Goal: Task Accomplishment & Management: Use online tool/utility

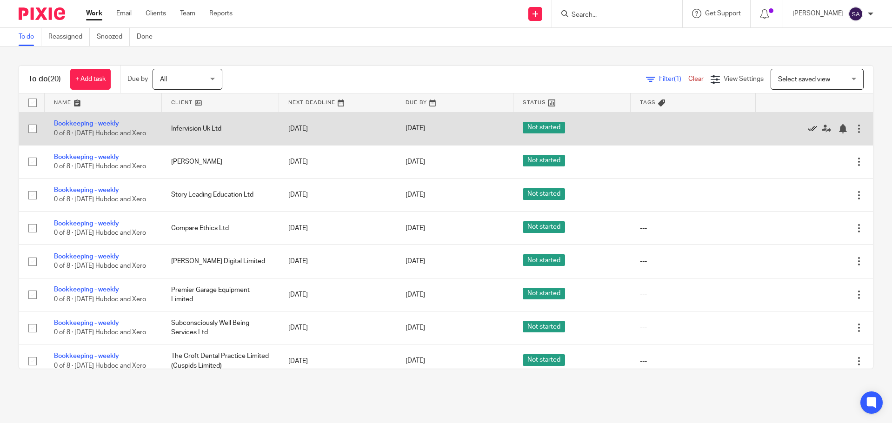
click at [808, 131] on icon at bounding box center [812, 128] width 9 height 9
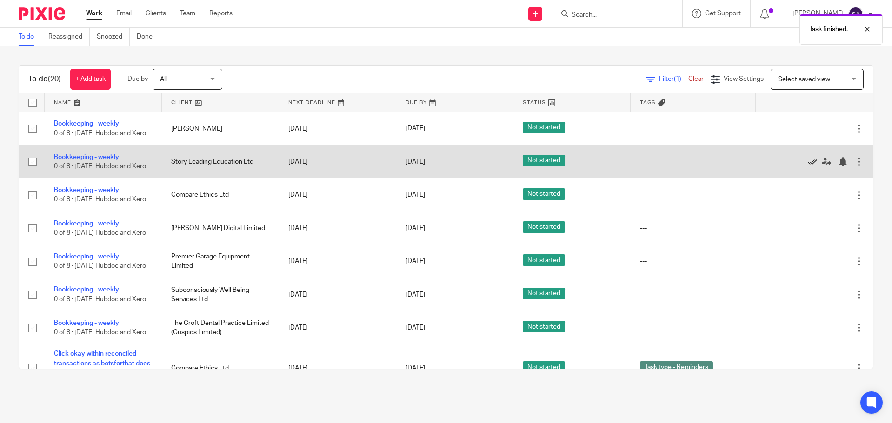
click at [808, 167] on icon at bounding box center [812, 161] width 9 height 9
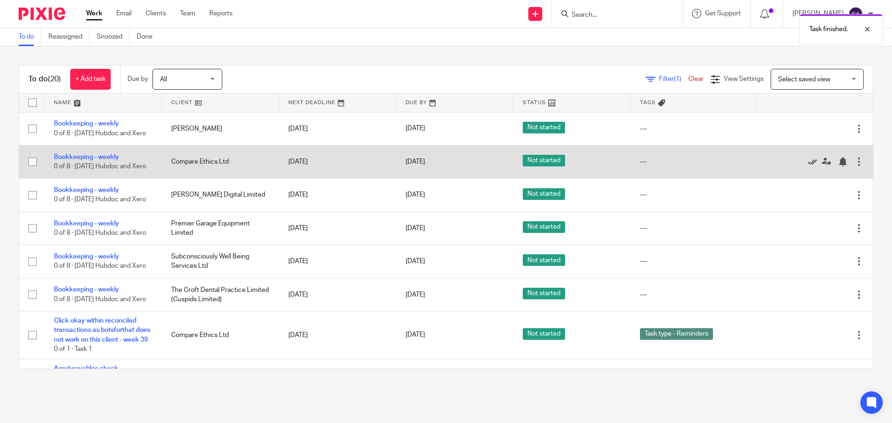
click at [808, 167] on icon at bounding box center [812, 161] width 9 height 9
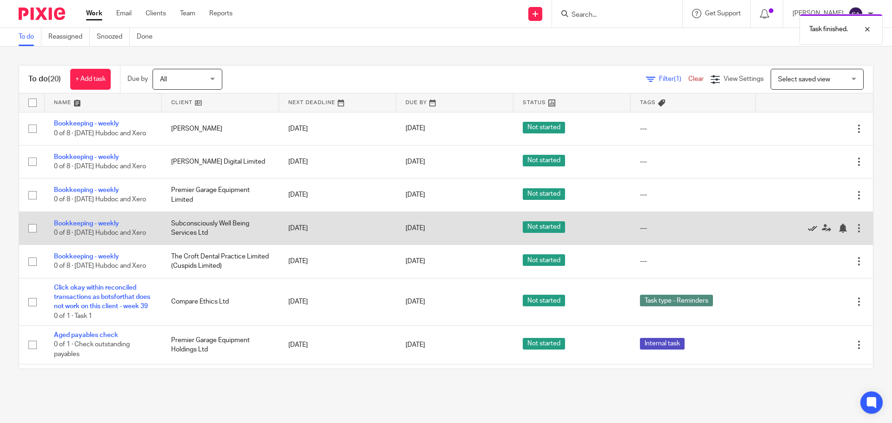
click at [808, 233] on icon at bounding box center [812, 228] width 9 height 9
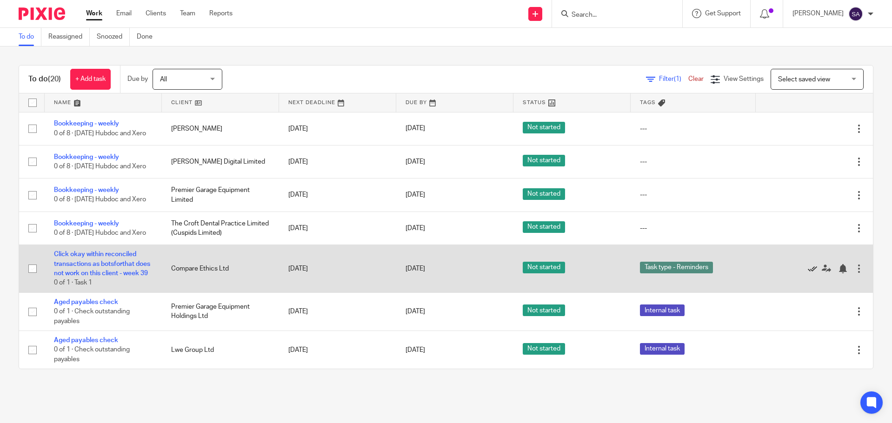
click at [808, 274] on icon at bounding box center [812, 268] width 9 height 9
